Goal: Find specific page/section: Find specific page/section

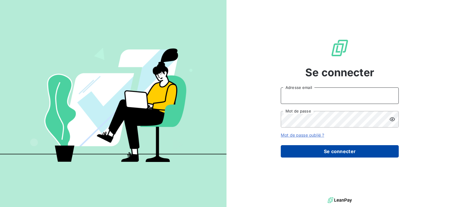
type input "VALENTIN.LEFEBVRE@EDHD-HYDRO.COM"
click at [328, 154] on button "Se connecter" at bounding box center [340, 151] width 118 height 12
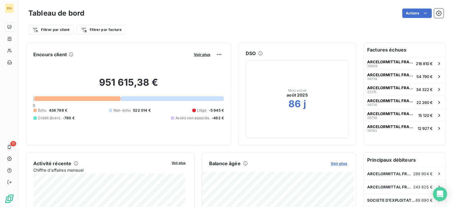
click at [335, 162] on span "Voir plus" at bounding box center [339, 163] width 17 height 5
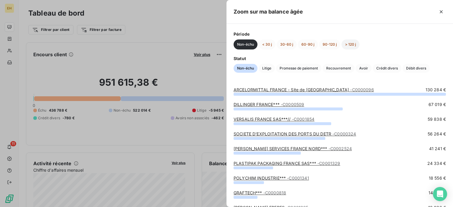
click at [353, 44] on button "> 120 j" at bounding box center [350, 45] width 18 height 10
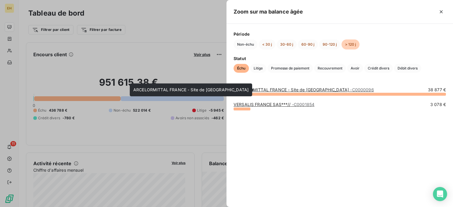
click at [311, 89] on link "ARCELORMITTAL FRANCE - Site de [GEOGRAPHIC_DATA] - C0000096" at bounding box center [304, 89] width 140 height 5
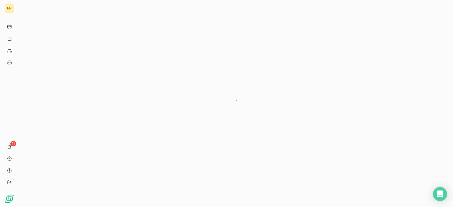
click at [441, 11] on div at bounding box center [236, 103] width 434 height 207
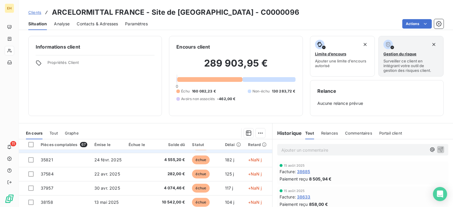
scroll to position [29, 0]
